Goal: Task Accomplishment & Management: Complete application form

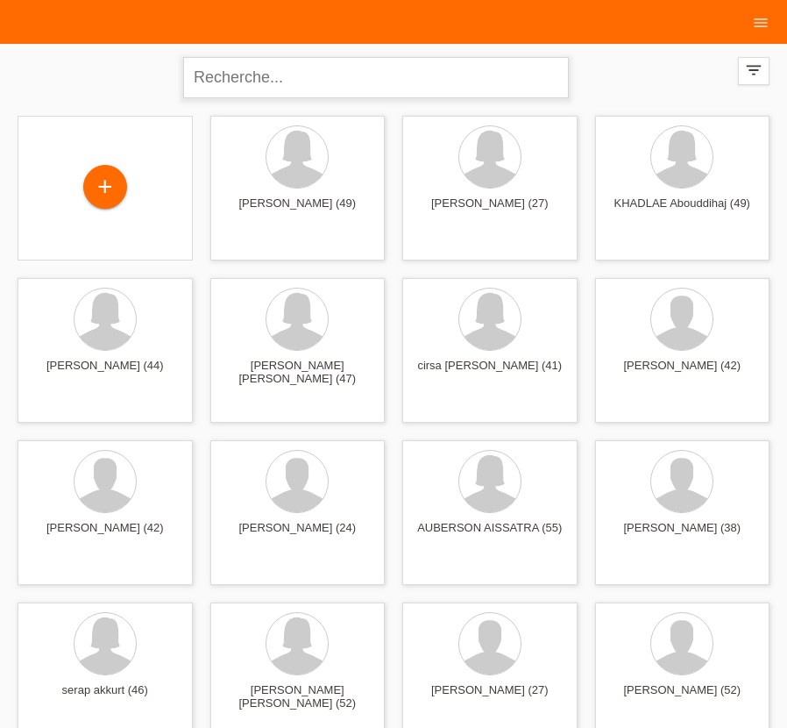
click at [325, 70] on input "text" at bounding box center [376, 77] width 386 height 41
paste input "[PERSON_NAME]"
type input "[PERSON_NAME]"
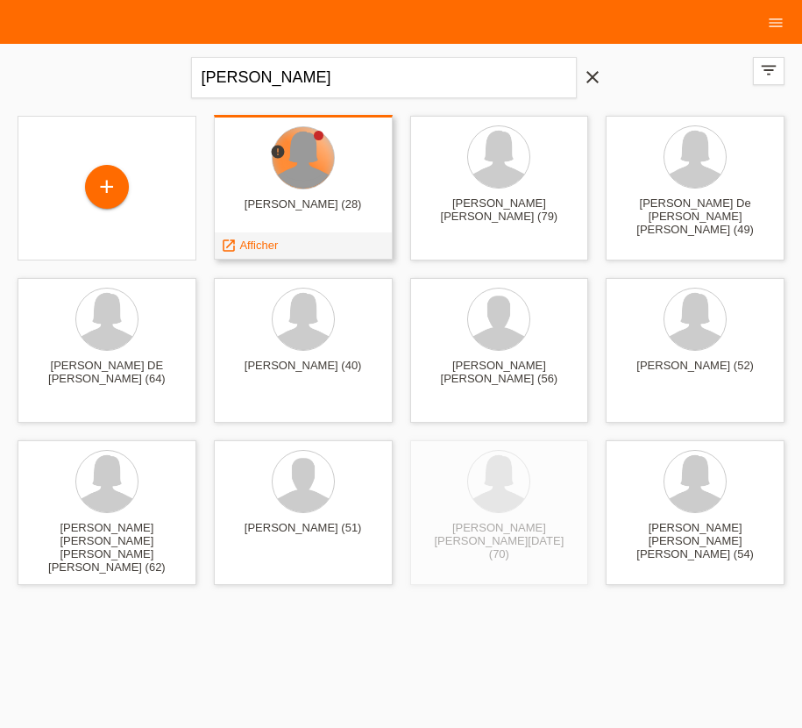
click at [293, 166] on div at bounding box center [303, 157] width 61 height 61
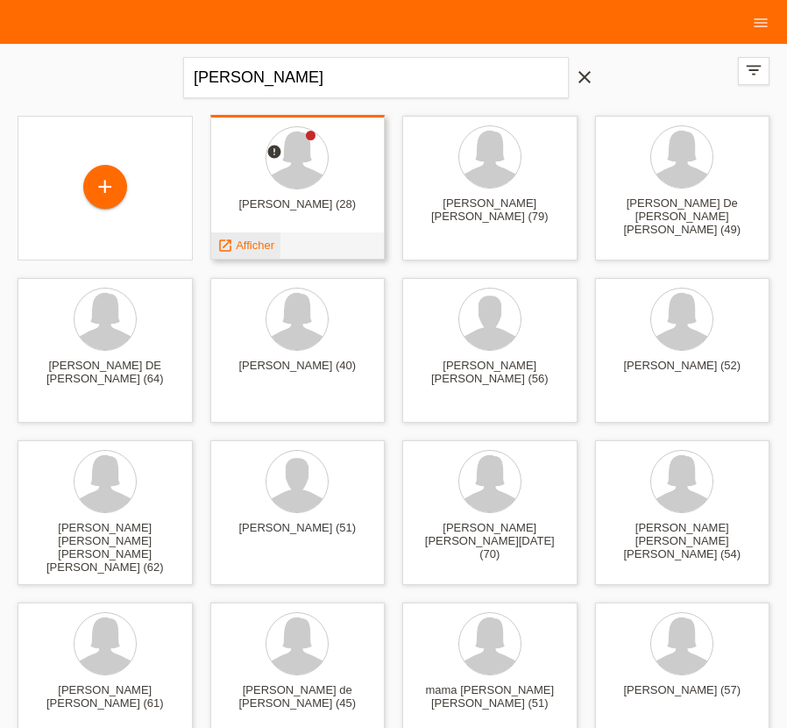
click at [246, 248] on span "Afficher" at bounding box center [255, 245] width 39 height 13
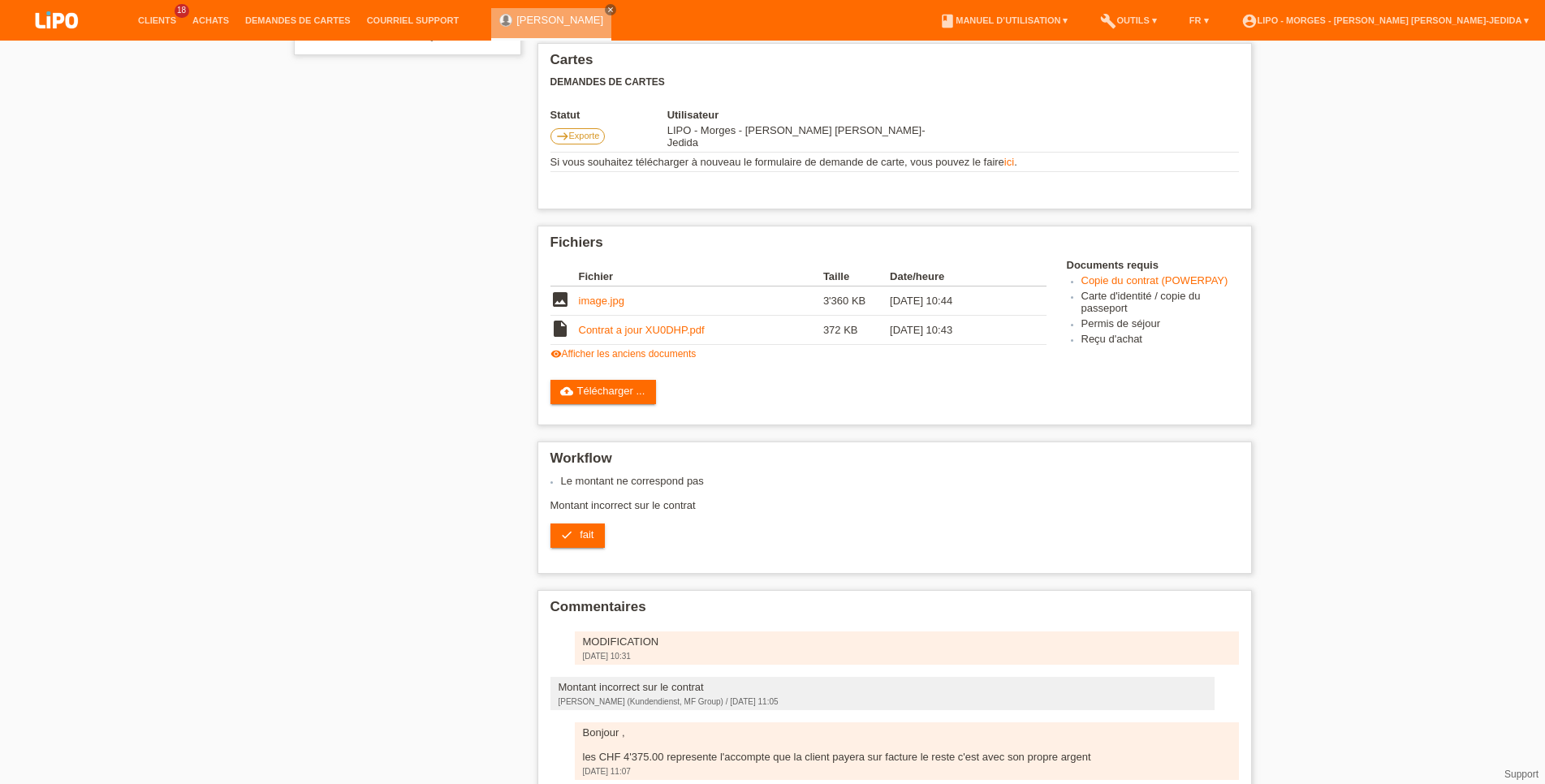
scroll to position [418, 0]
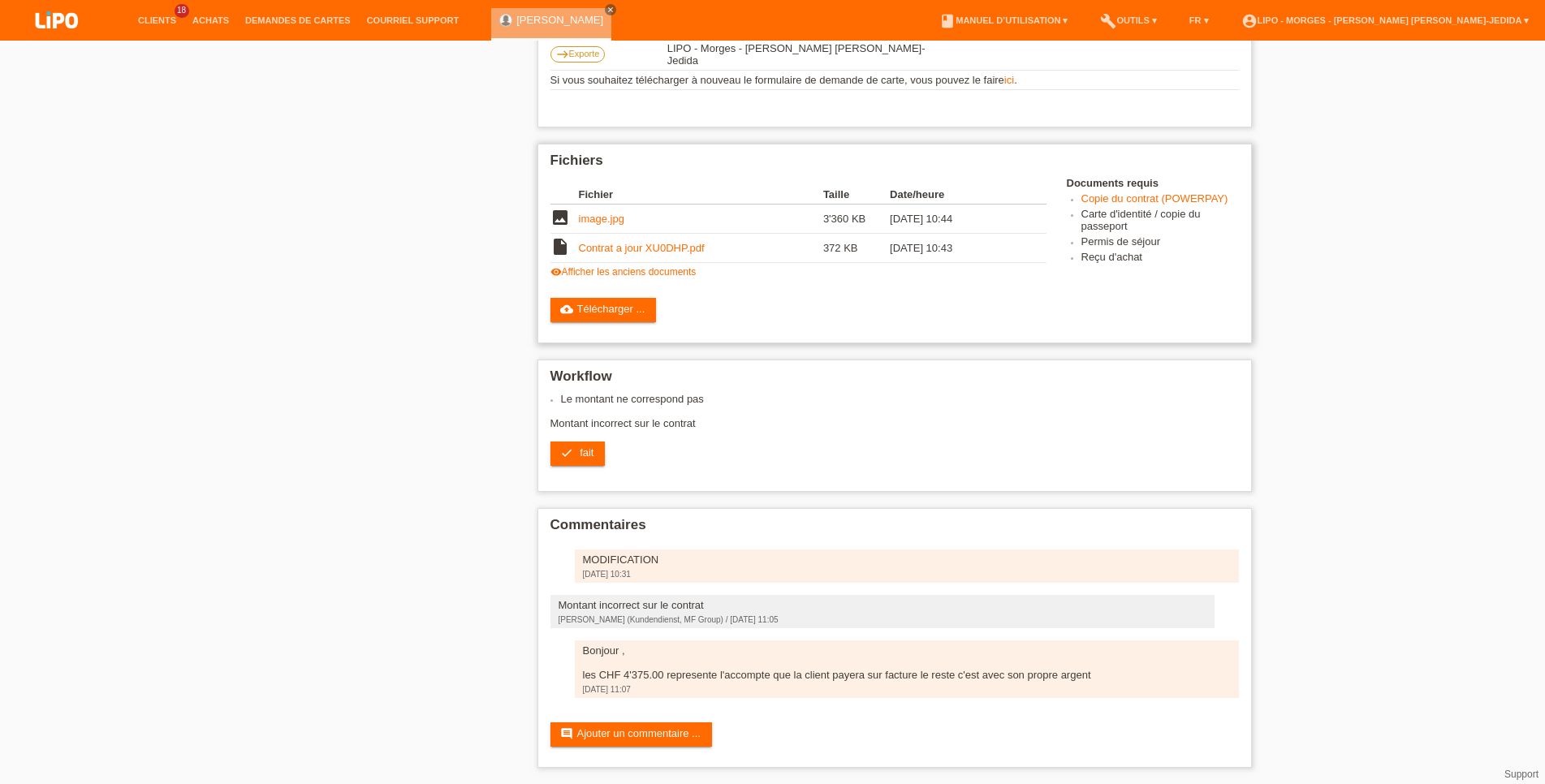
click at [1192, 177] on div "Documents requis Copie du contrat (POWERPAY) Carte d'identité / copie du passep…" at bounding box center [1153, 221] width 172 height 89
click at [1184, 193] on link "Copie du contrat (POWERPAY)" at bounding box center [1154, 198] width 147 height 12
click at [166, 17] on link "Clients" at bounding box center [156, 20] width 55 height 10
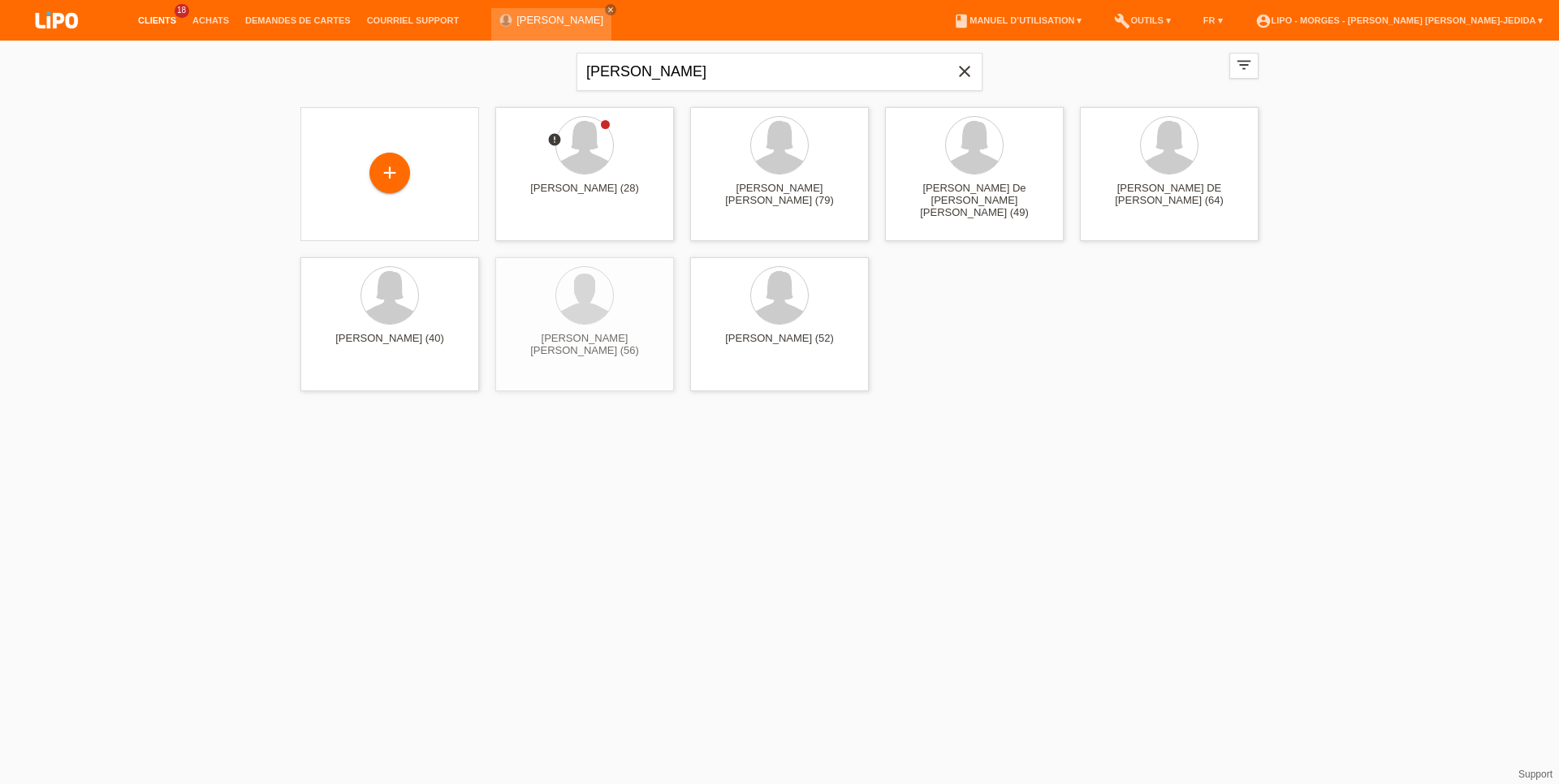
click at [970, 67] on icon "close" at bounding box center [964, 71] width 19 height 19
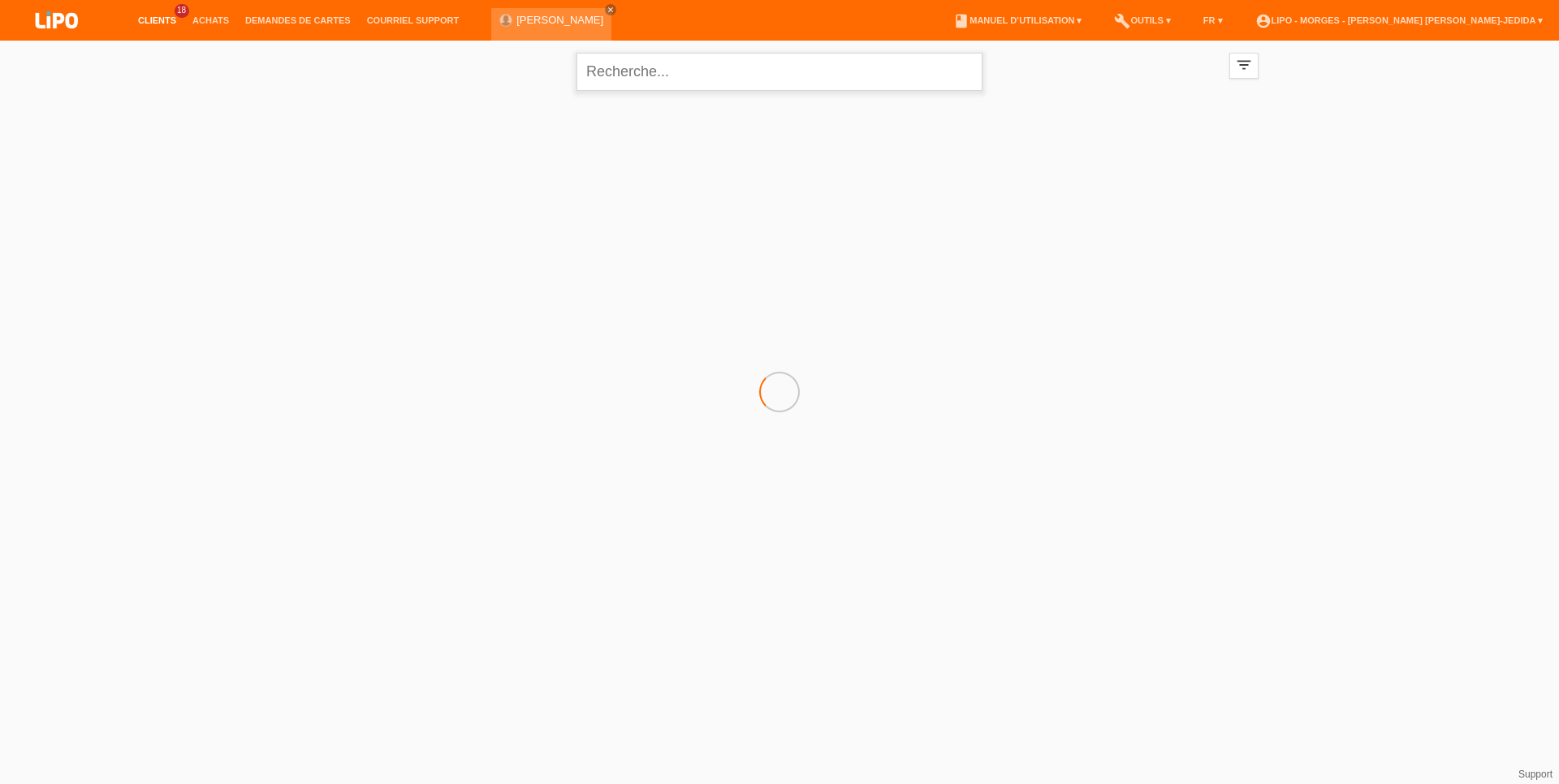
click at [696, 68] on input "text" at bounding box center [780, 71] width 405 height 38
paste input "carlos emilio hurtado mercado"
type input "carlos emilio hurtado mercado"
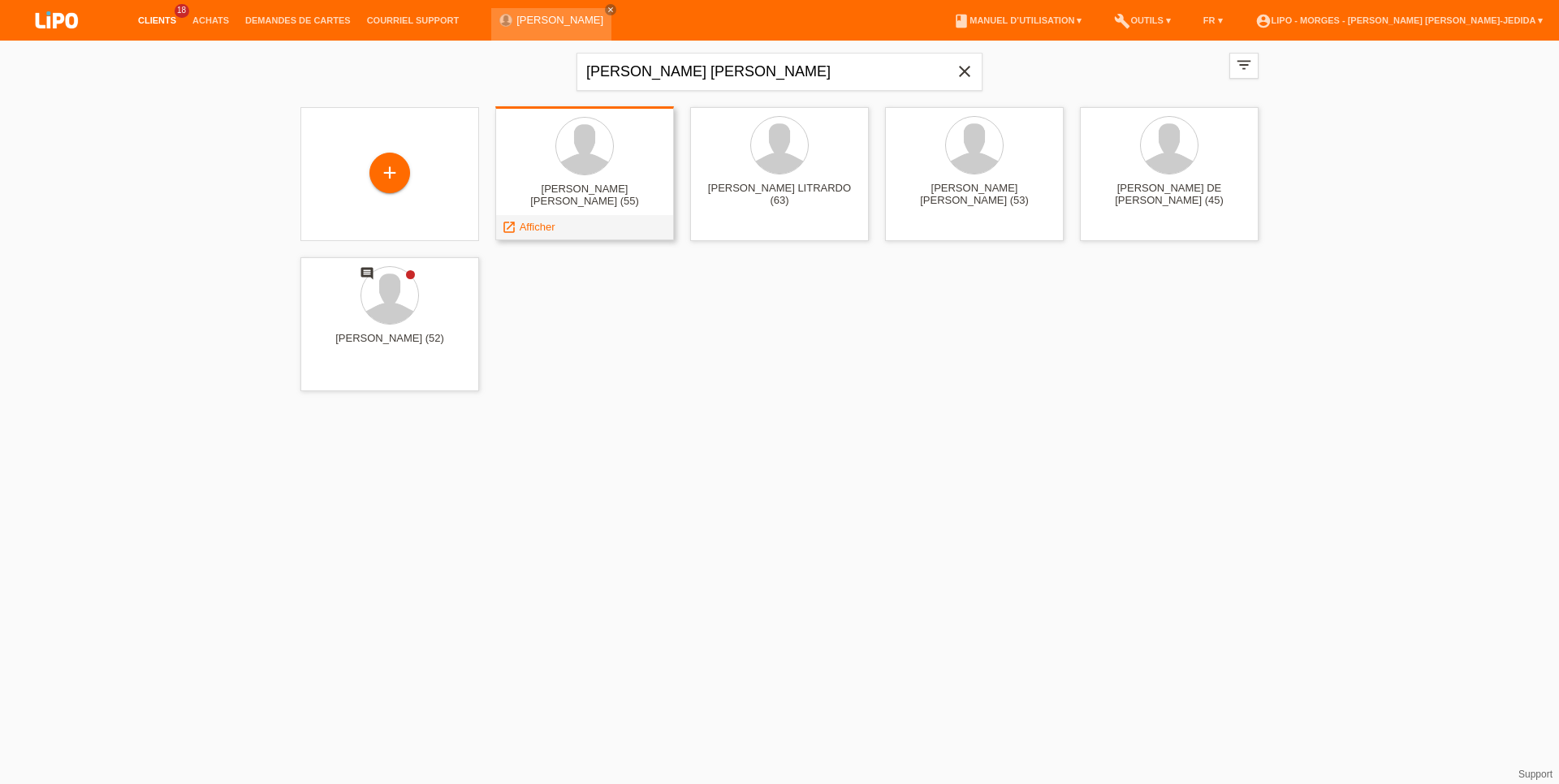
click at [571, 175] on div at bounding box center [584, 147] width 153 height 61
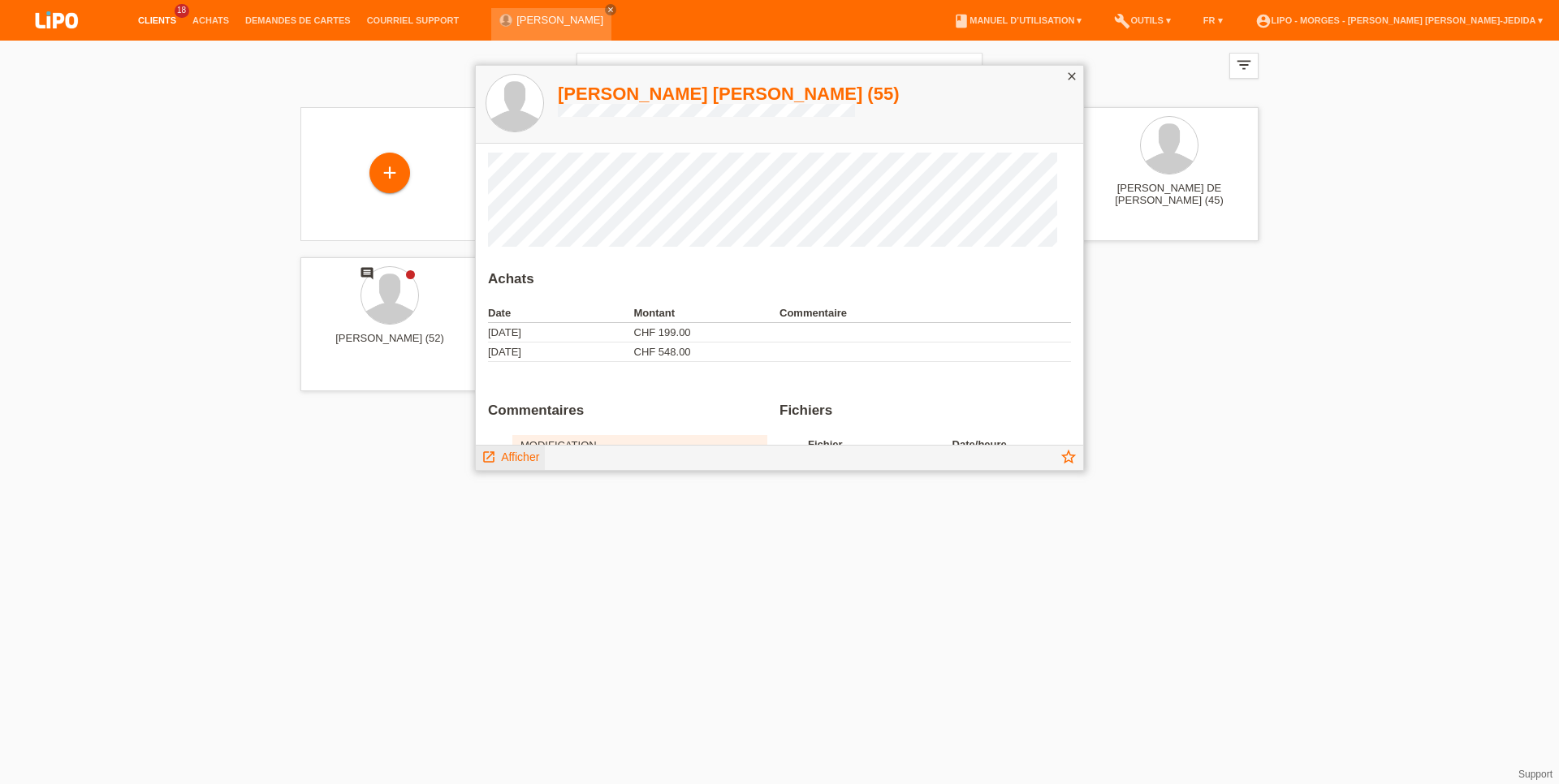
click at [525, 456] on span "Afficher" at bounding box center [519, 457] width 38 height 13
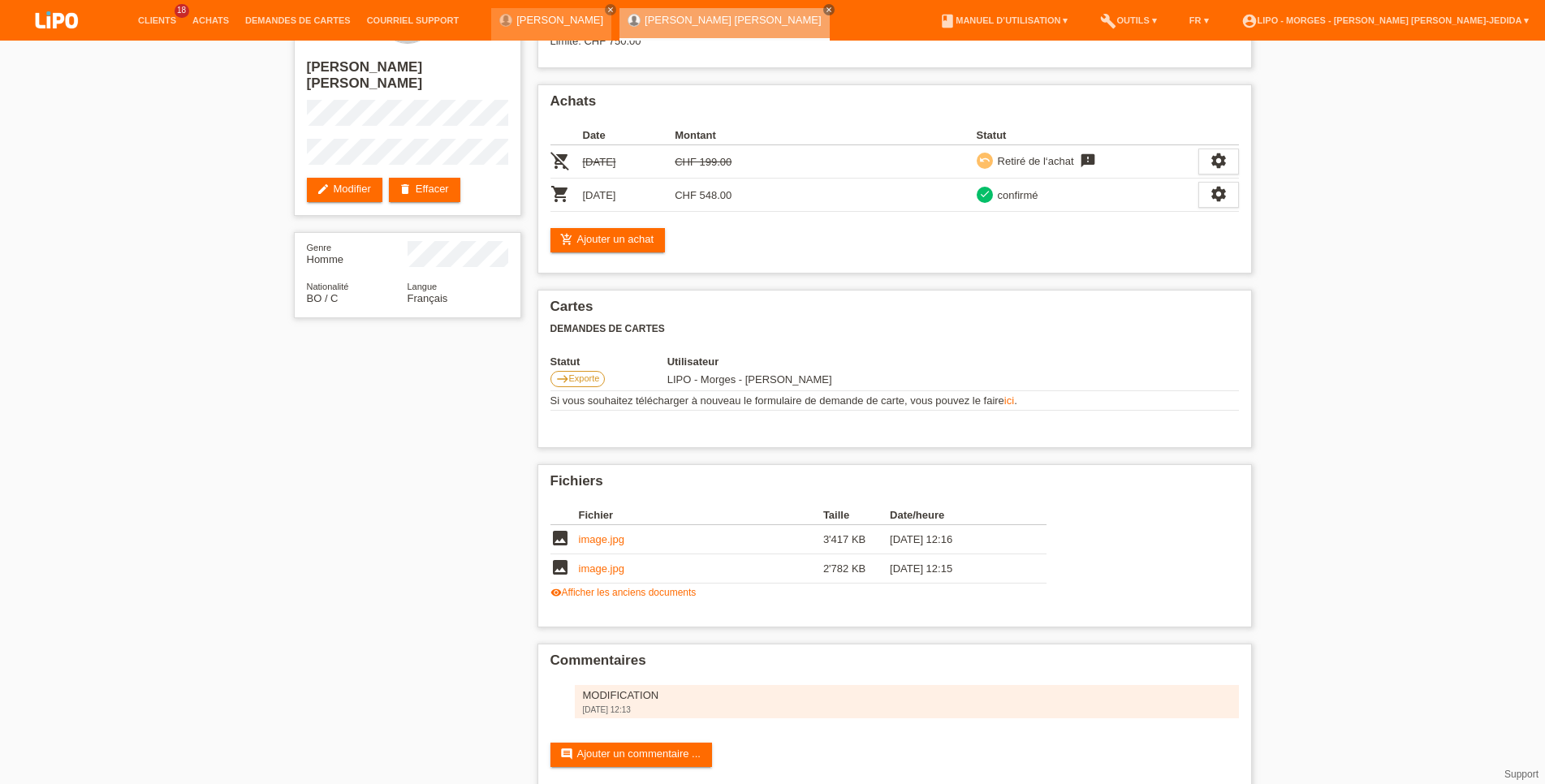
scroll to position [108, 0]
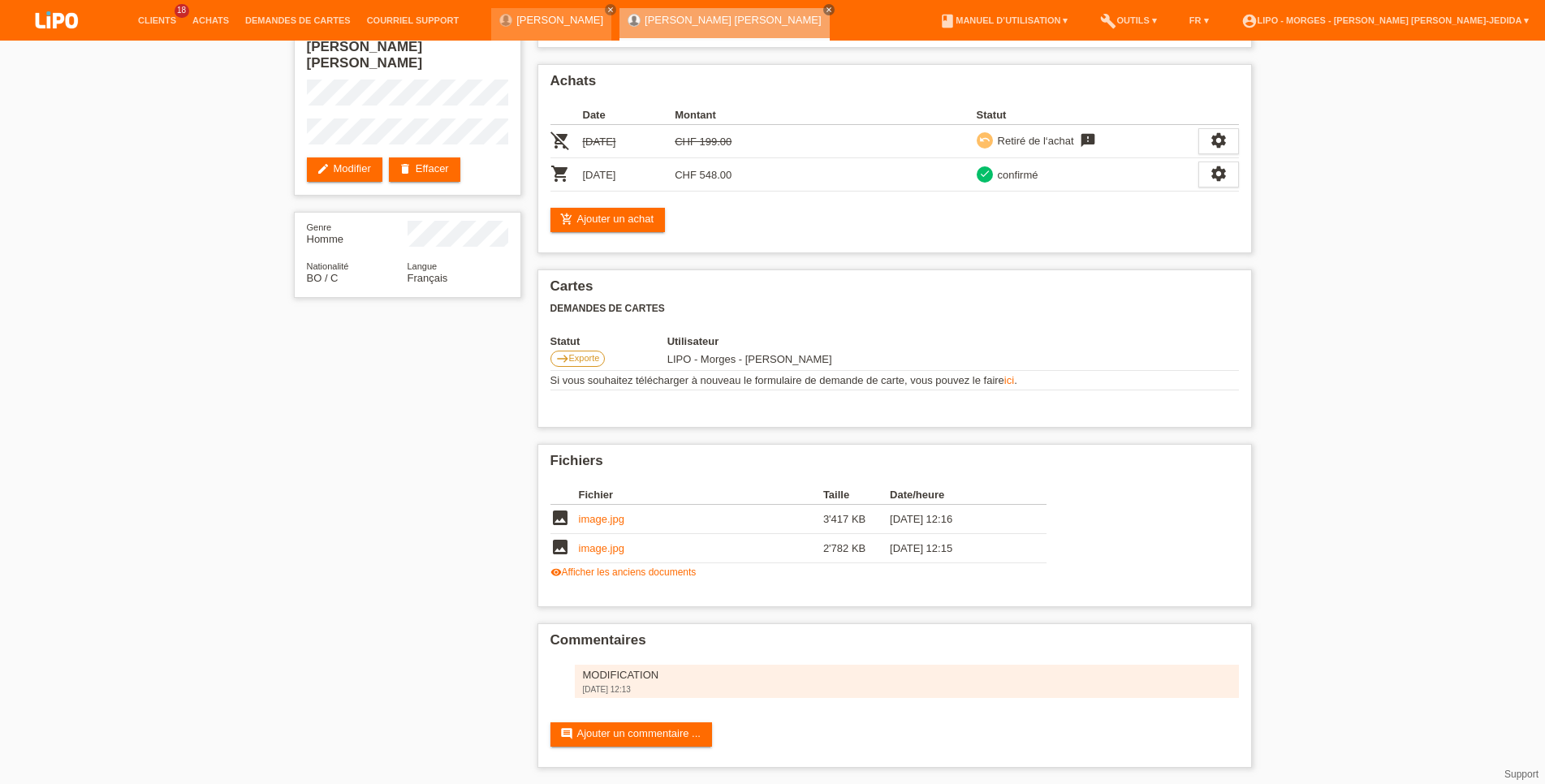
click at [206, 14] on li "Achats" at bounding box center [210, 20] width 53 height 42
click at [203, 22] on link "Achats" at bounding box center [210, 20] width 53 height 10
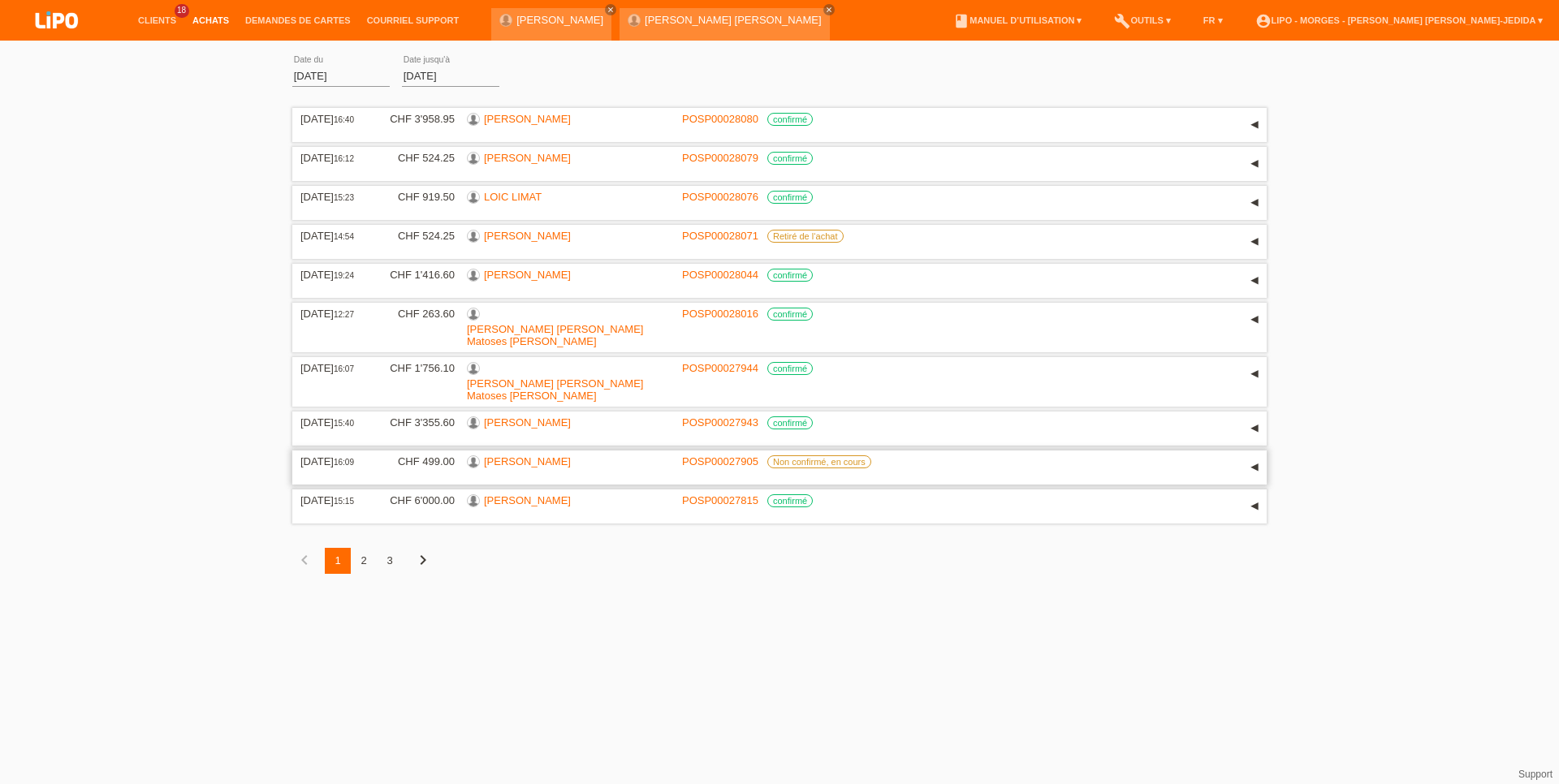
click at [502, 455] on link "[PERSON_NAME]" at bounding box center [528, 461] width 87 height 12
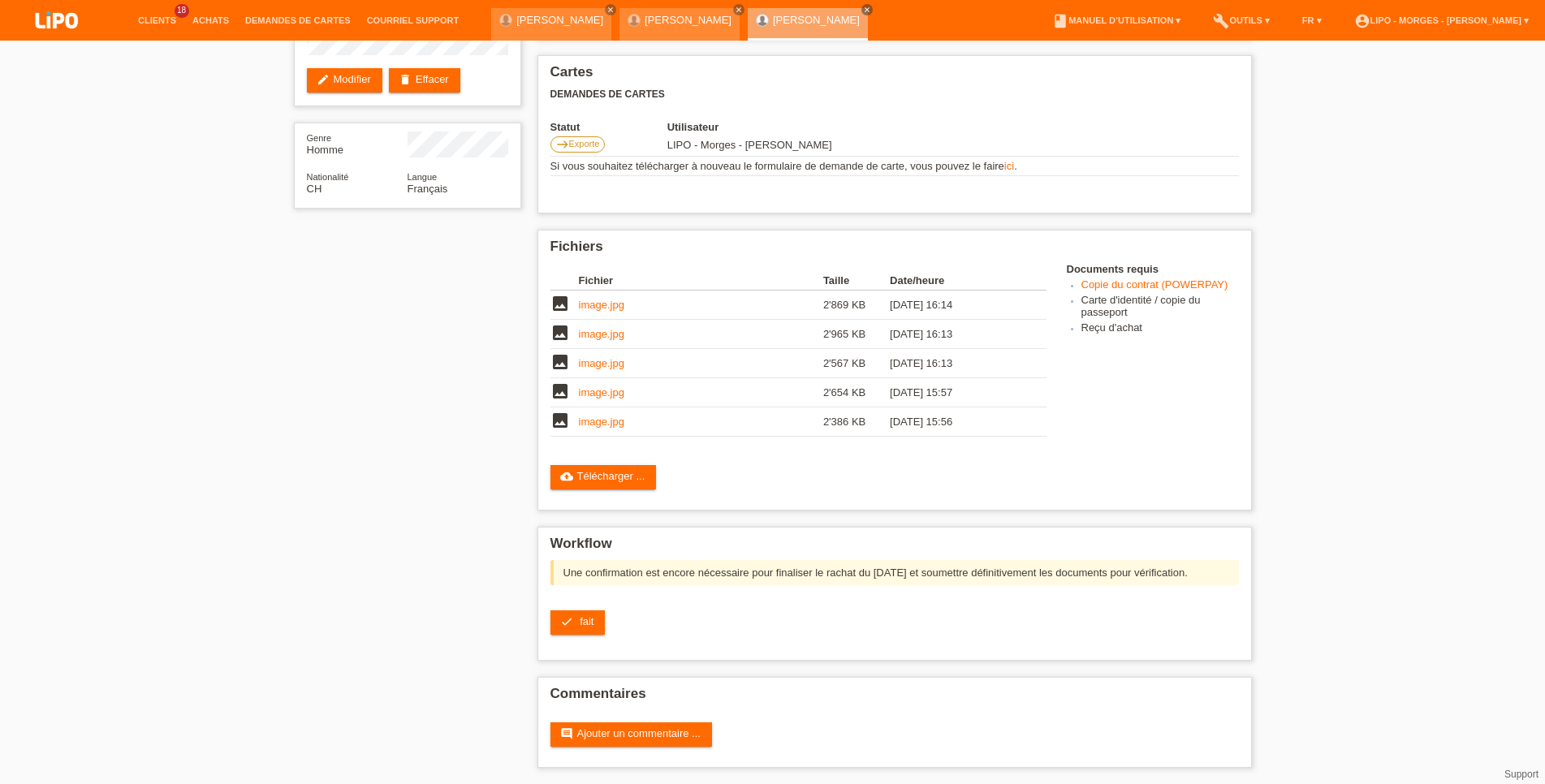
scroll to position [181, 0]
click at [577, 616] on link "check fait" at bounding box center [579, 622] width 56 height 24
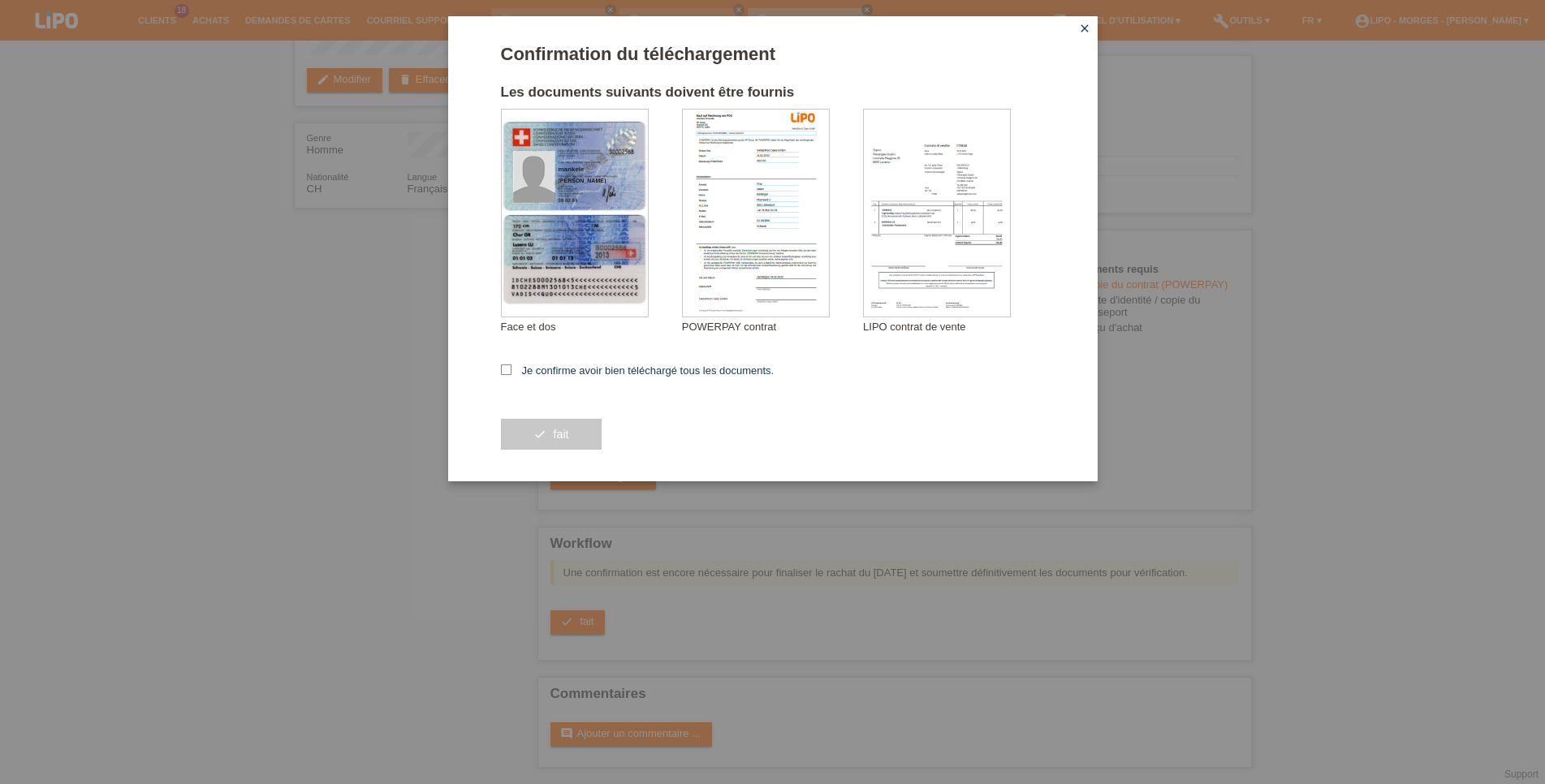
click at [567, 369] on label "Je confirme avoir bien téléchargé tous les documents." at bounding box center [638, 370] width 274 height 12
click at [511, 369] on input "Je confirme avoir bien téléchargé tous les documents." at bounding box center [505, 369] width 10 height 10
checkbox input "true"
click at [544, 439] on button "check fait" at bounding box center [551, 433] width 101 height 31
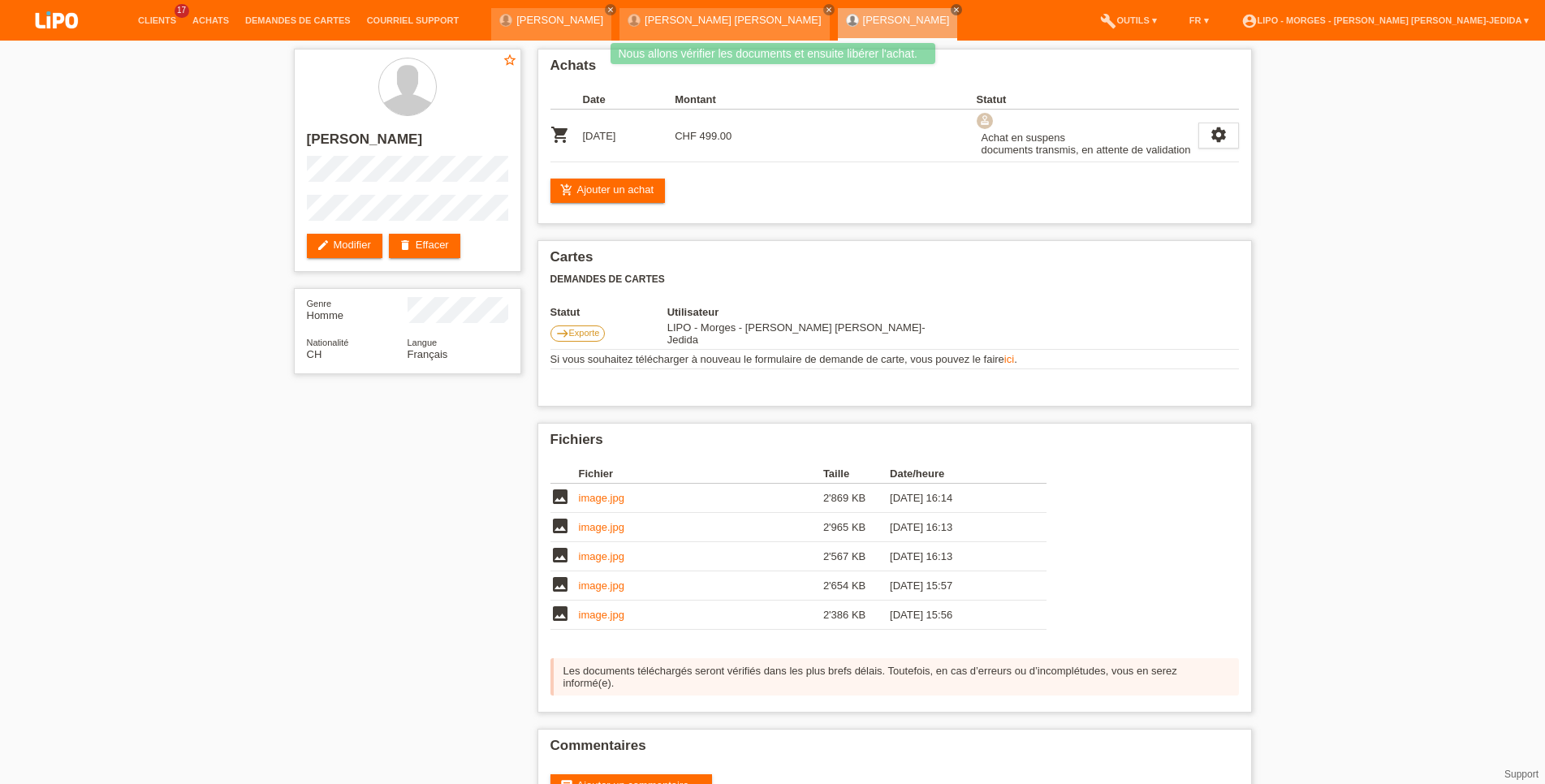
click at [206, 11] on li "Achats" at bounding box center [210, 20] width 53 height 42
click at [206, 22] on link "Achats" at bounding box center [210, 20] width 53 height 10
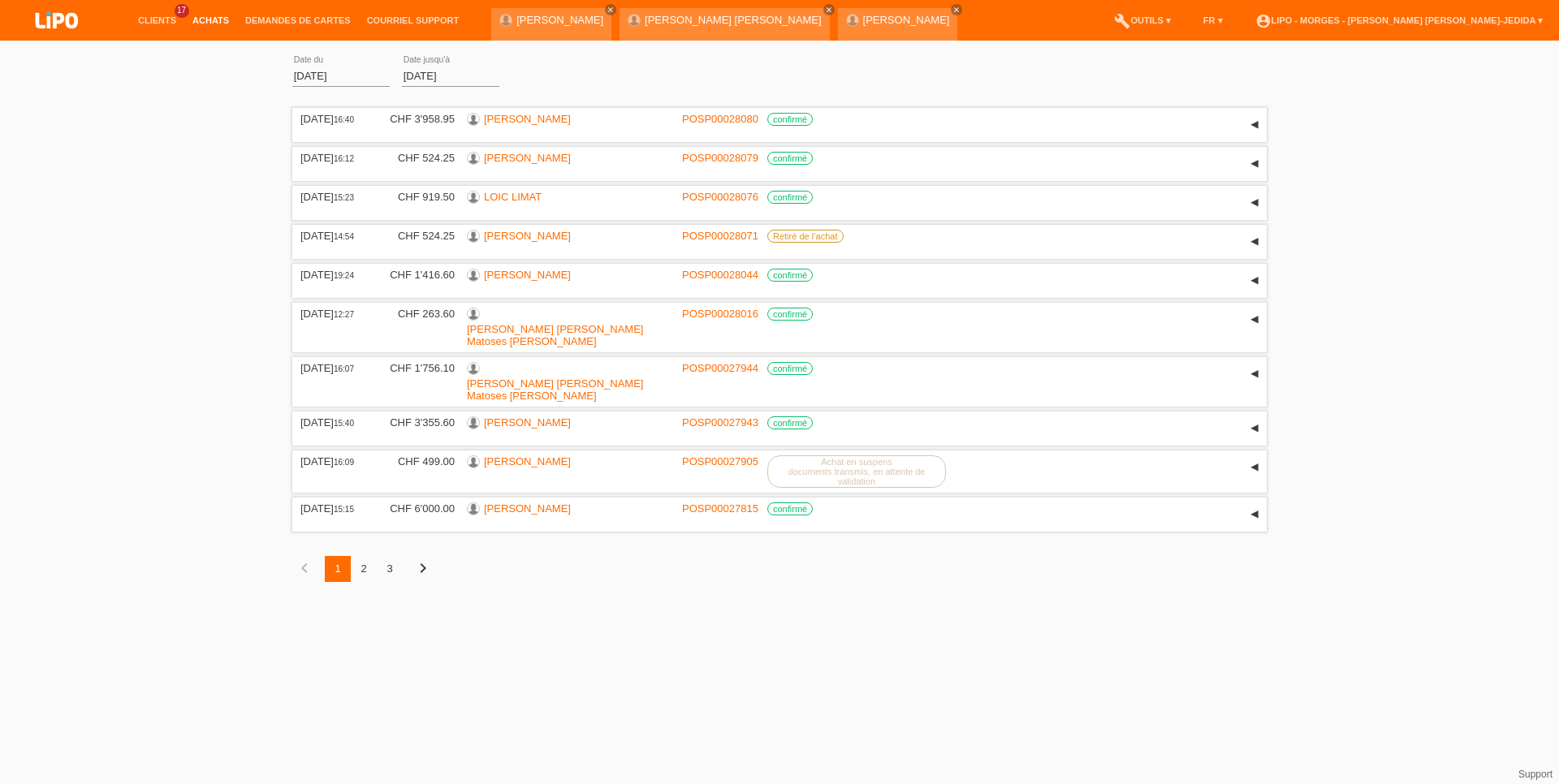
click at [360, 556] on div "2" at bounding box center [364, 569] width 26 height 26
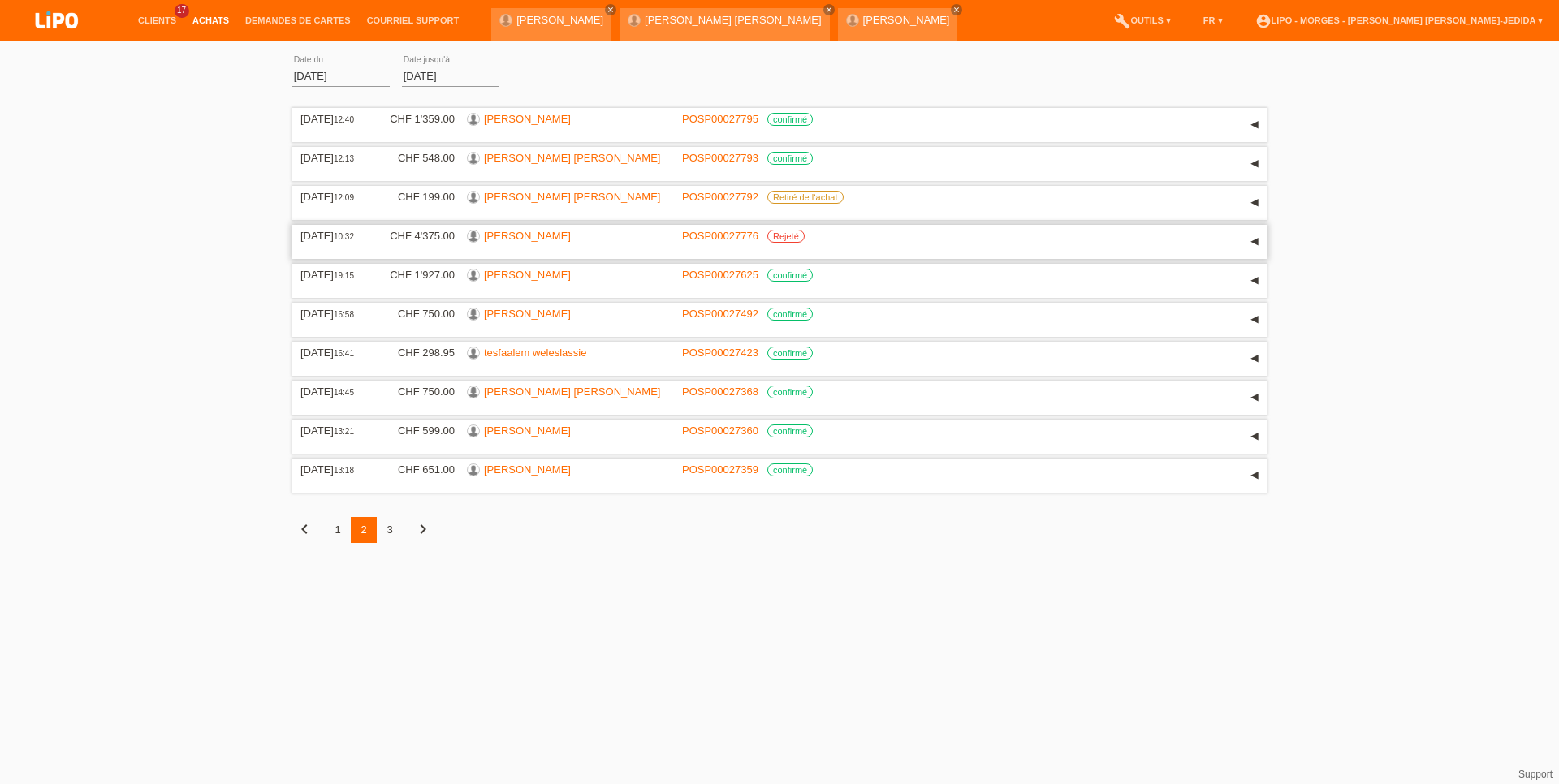
click at [512, 241] on link "[PERSON_NAME]" at bounding box center [528, 235] width 87 height 12
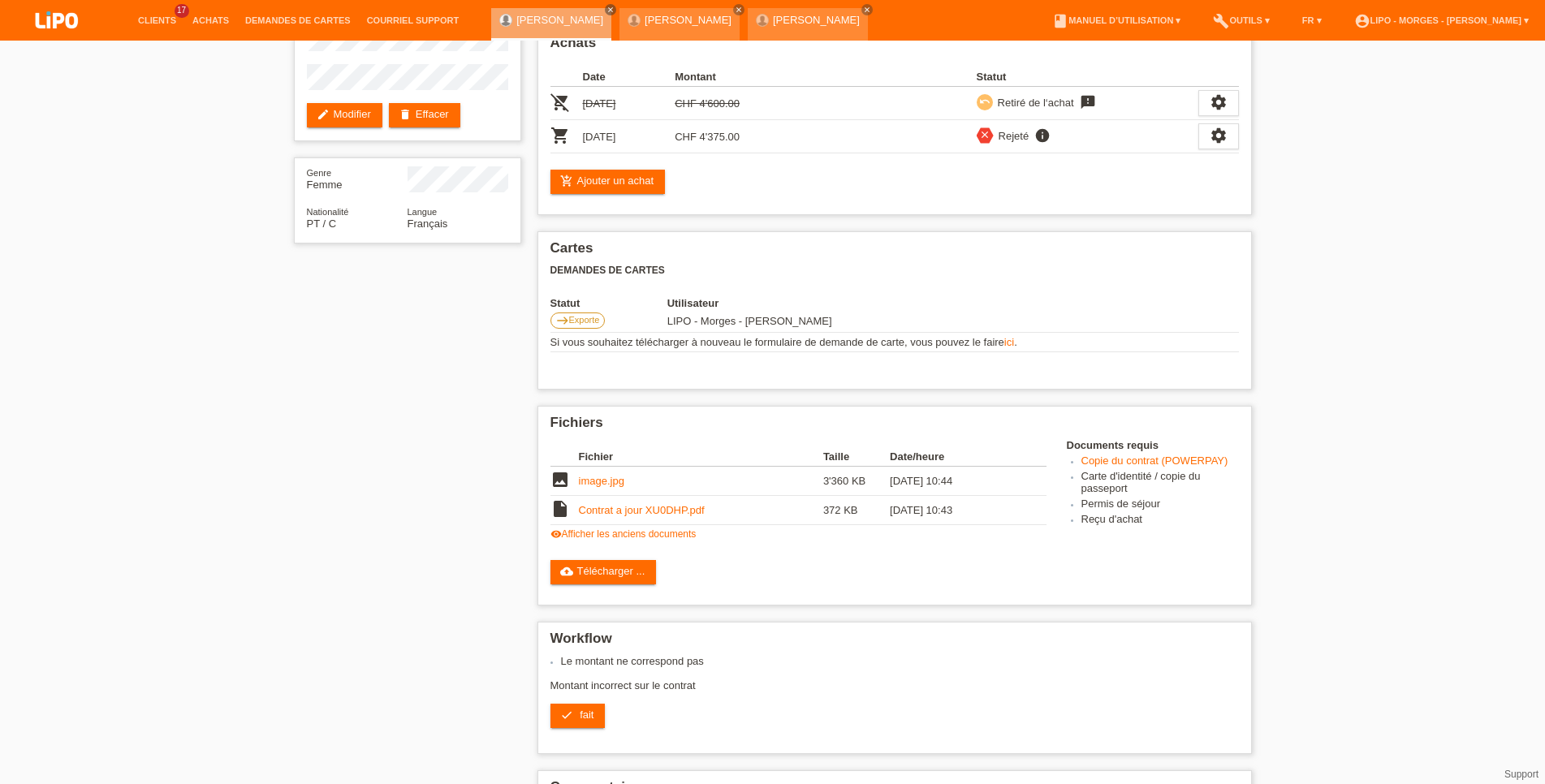
scroll to position [135, 0]
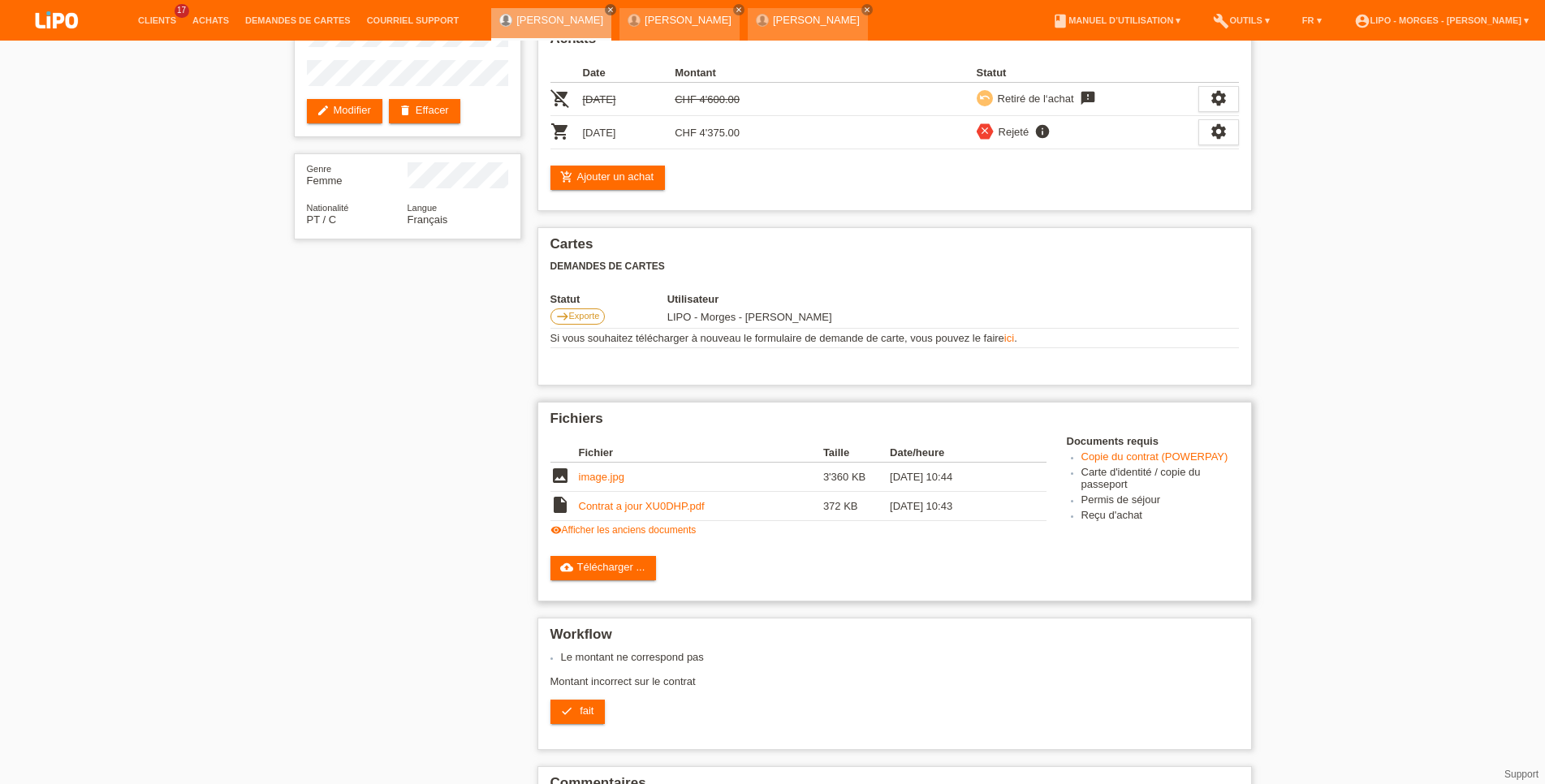
click at [672, 512] on link "Contrat a jour XU0DHP.pdf" at bounding box center [642, 505] width 126 height 12
click at [623, 580] on link "cloud_upload Télécharger ..." at bounding box center [604, 568] width 106 height 24
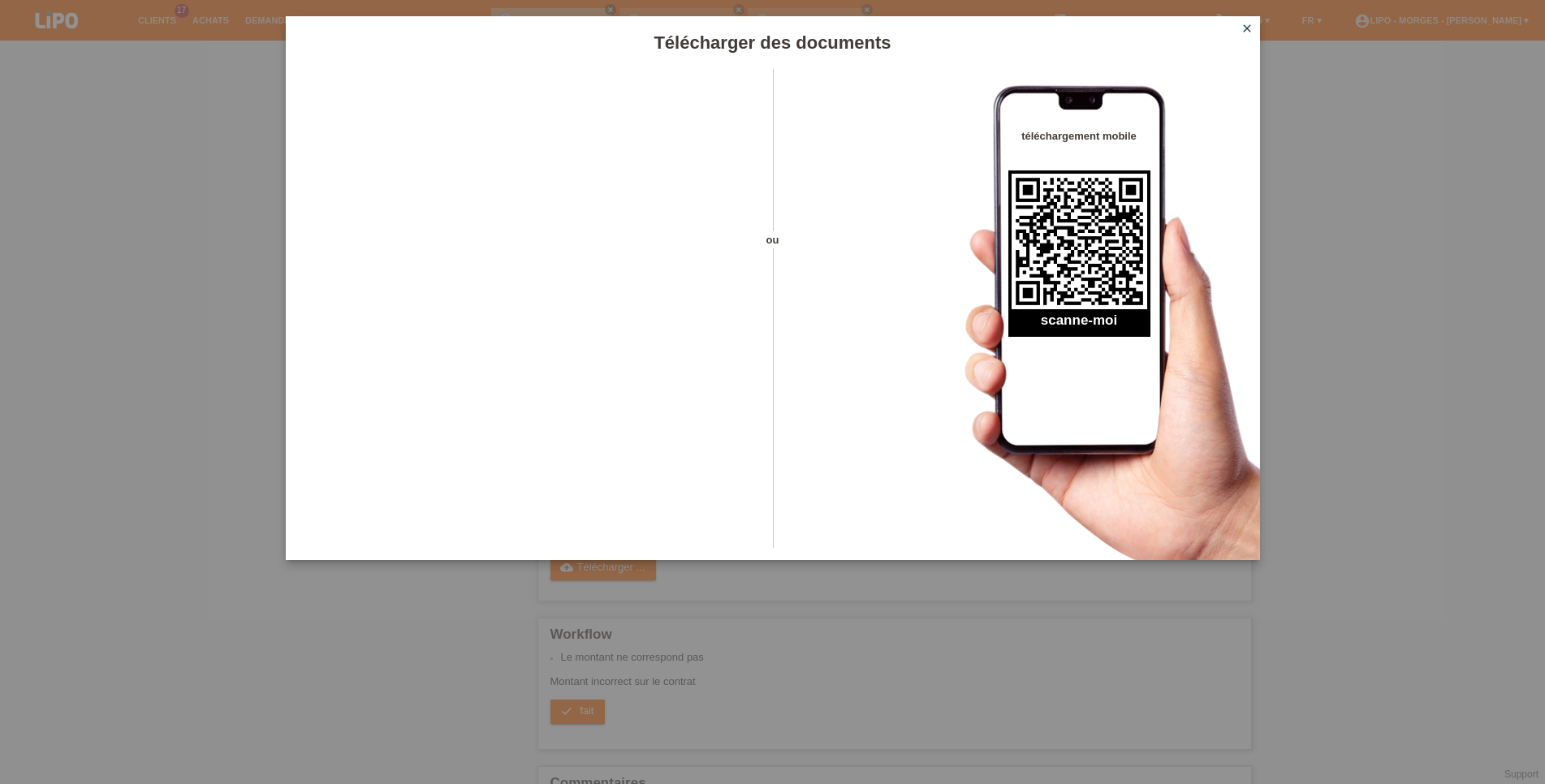
click at [1243, 29] on icon "close" at bounding box center [1247, 29] width 13 height 13
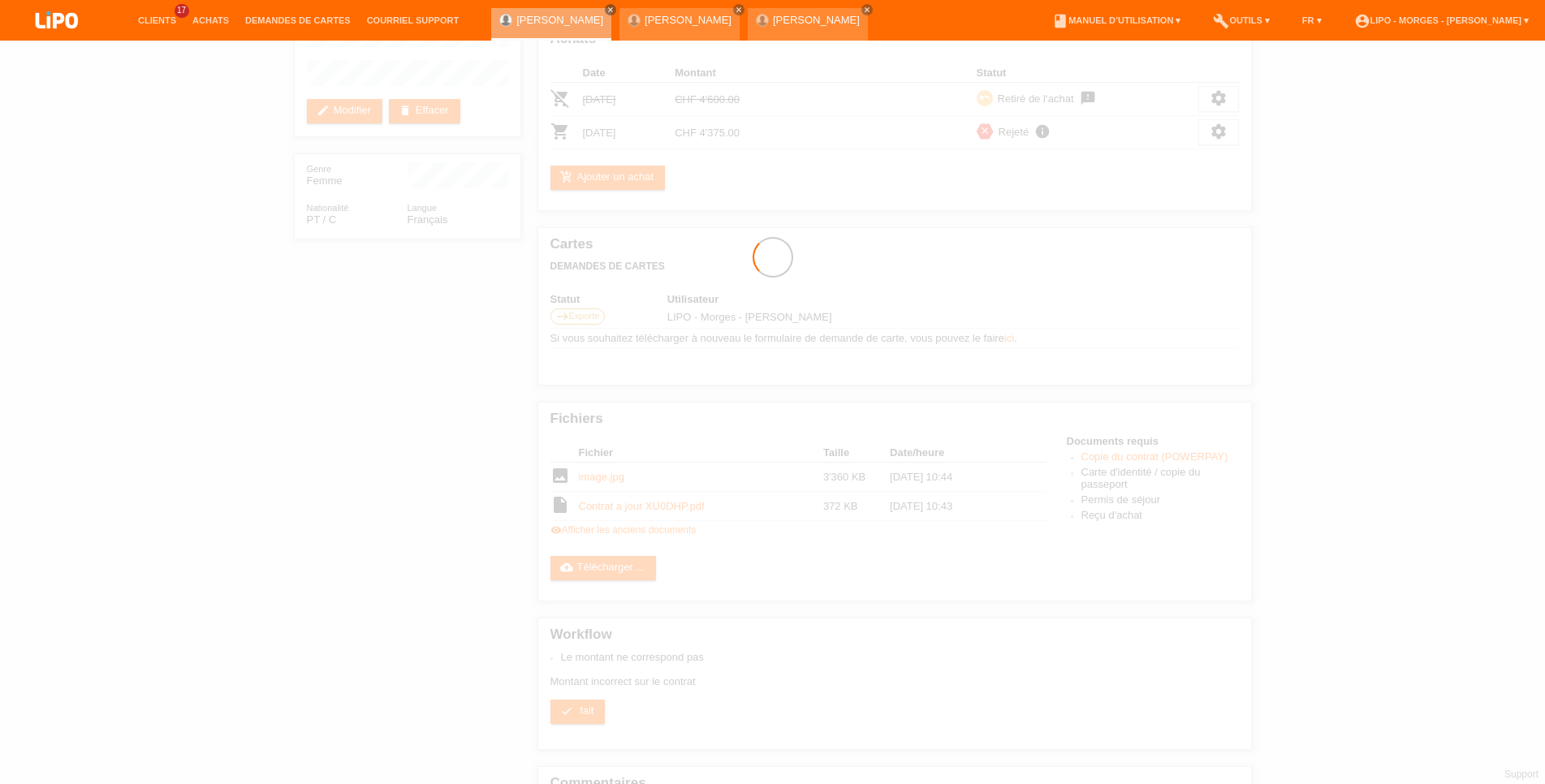
scroll to position [215, 0]
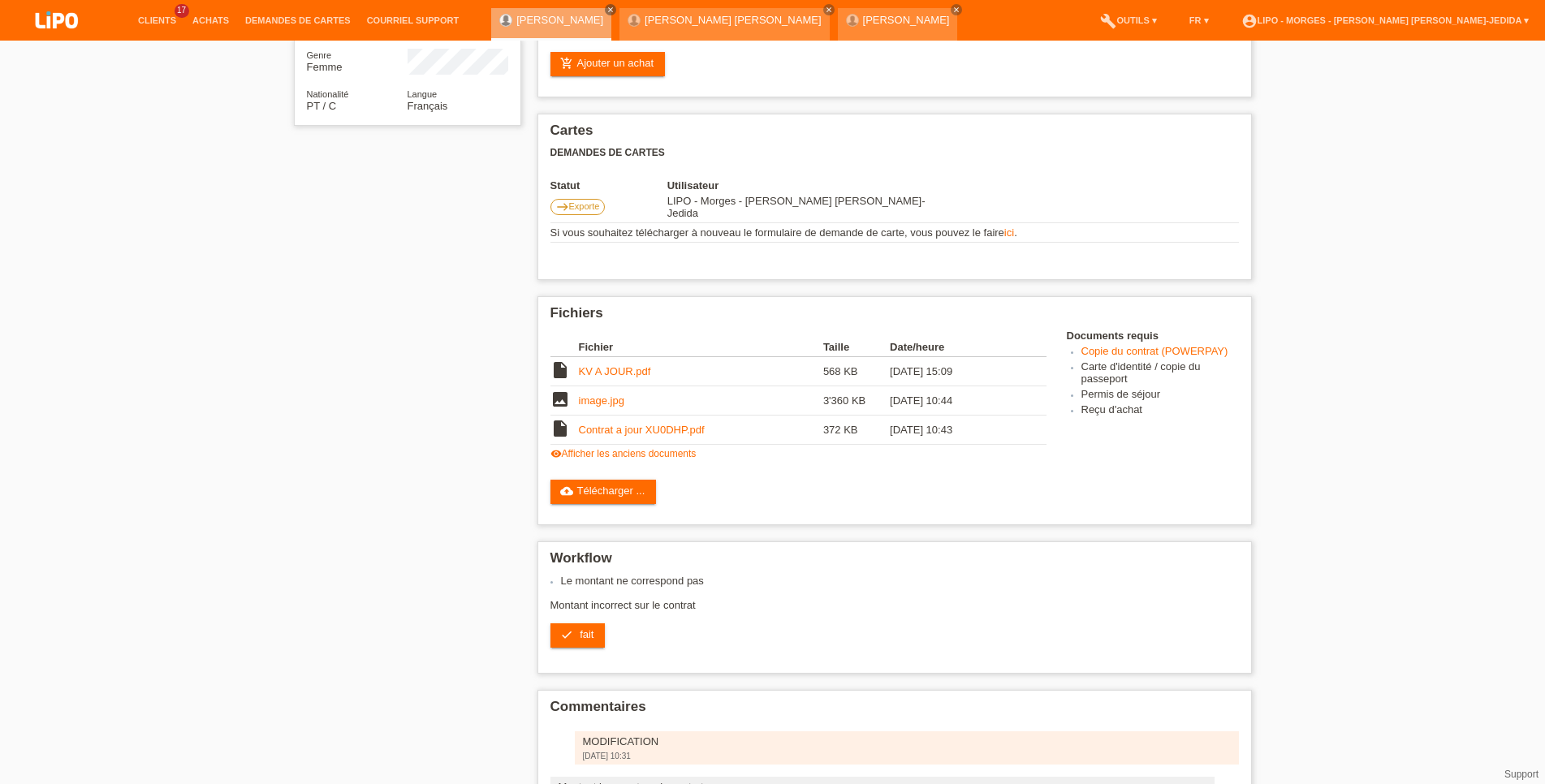
scroll to position [360, 0]
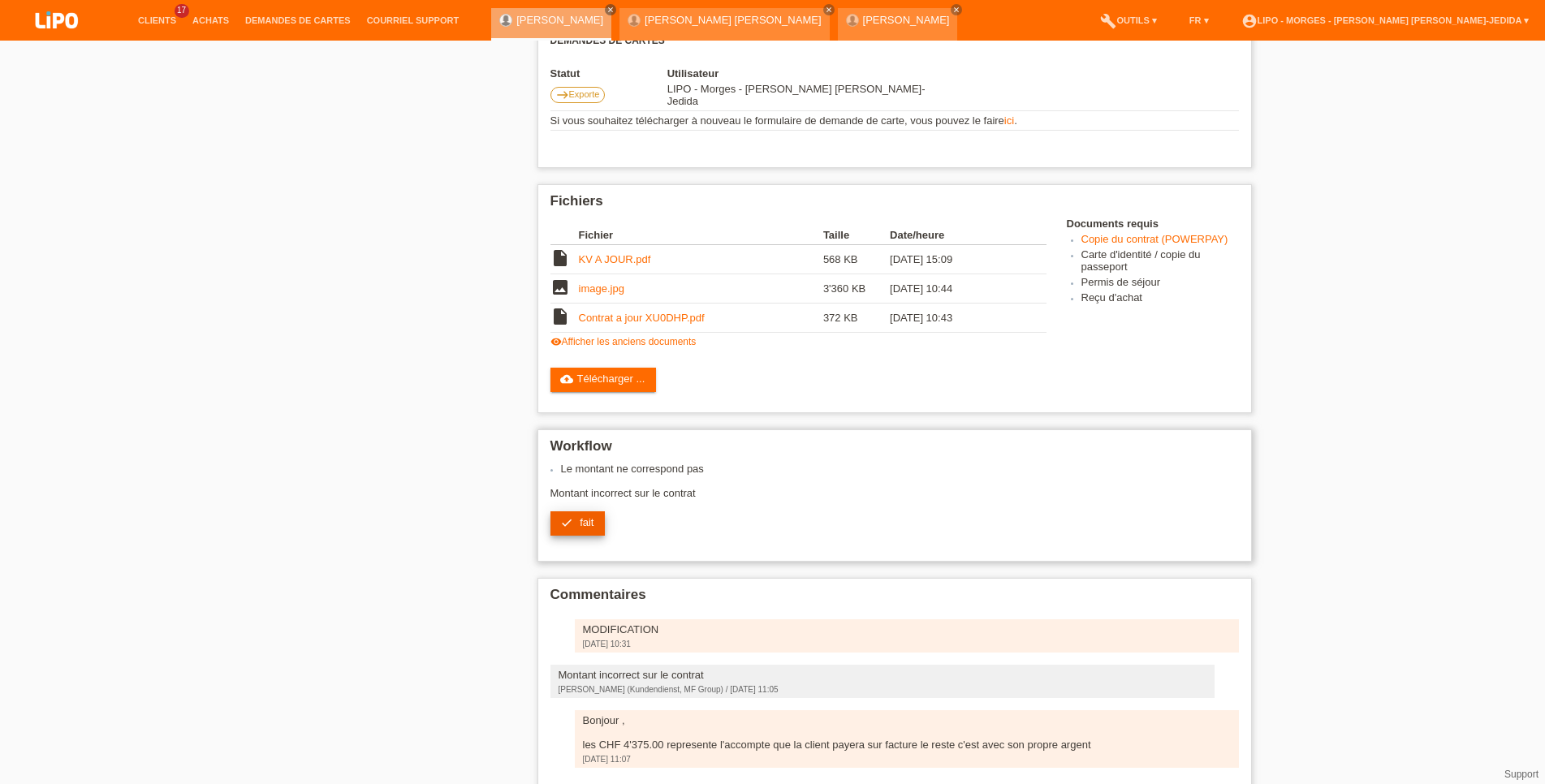
click at [593, 526] on span "fait" at bounding box center [586, 522] width 14 height 12
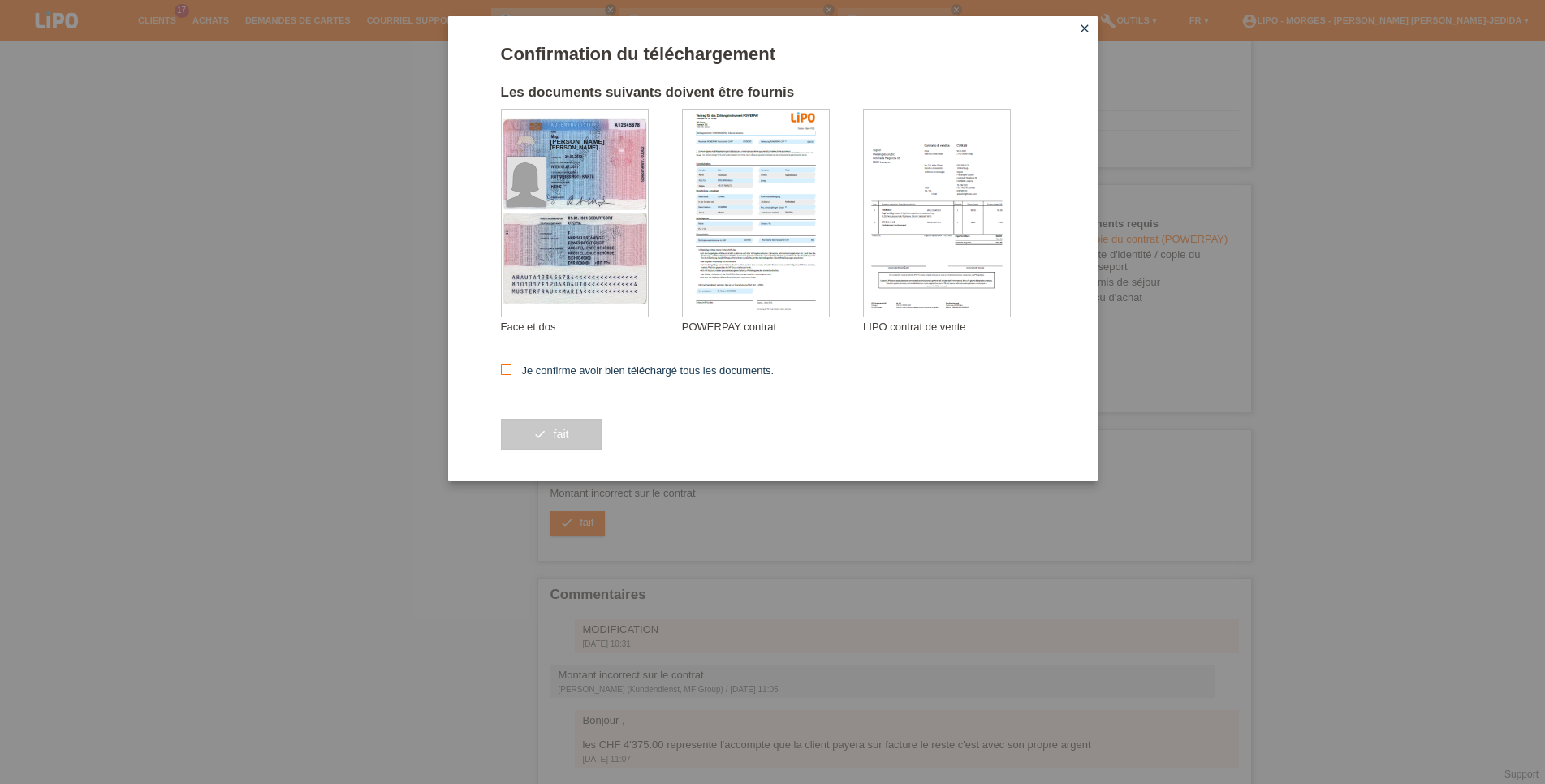
click at [675, 369] on label "Je confirme avoir bien téléchargé tous les documents." at bounding box center [638, 370] width 274 height 12
click at [511, 369] on input "Je confirme avoir bien téléchargé tous les documents." at bounding box center [505, 369] width 10 height 10
checkbox input "true"
click at [516, 430] on button "check fait" at bounding box center [551, 433] width 101 height 31
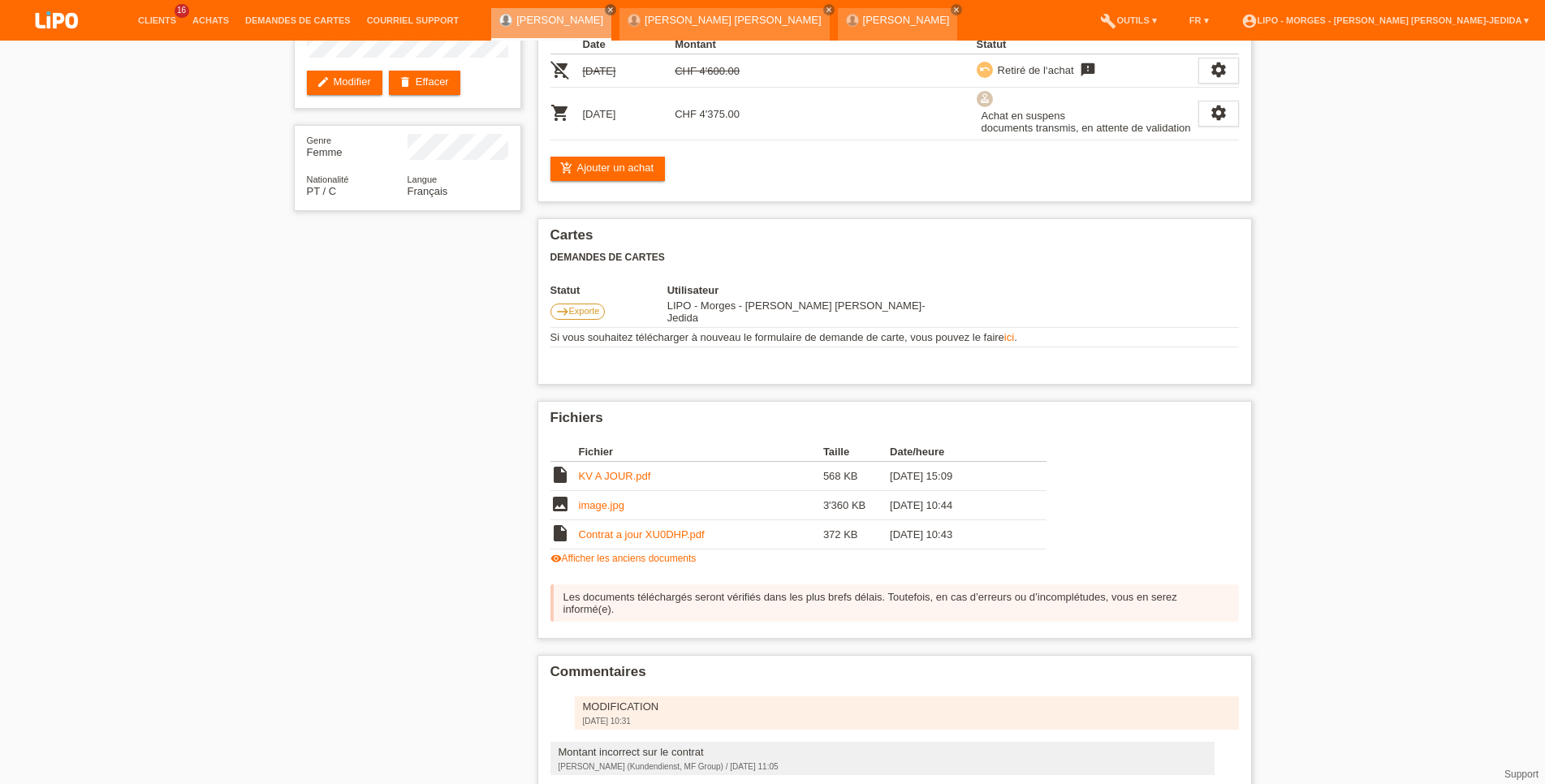
scroll to position [160, 0]
click at [210, 14] on li "Achats" at bounding box center [210, 20] width 53 height 42
click at [214, 19] on link "Achats" at bounding box center [210, 20] width 53 height 10
